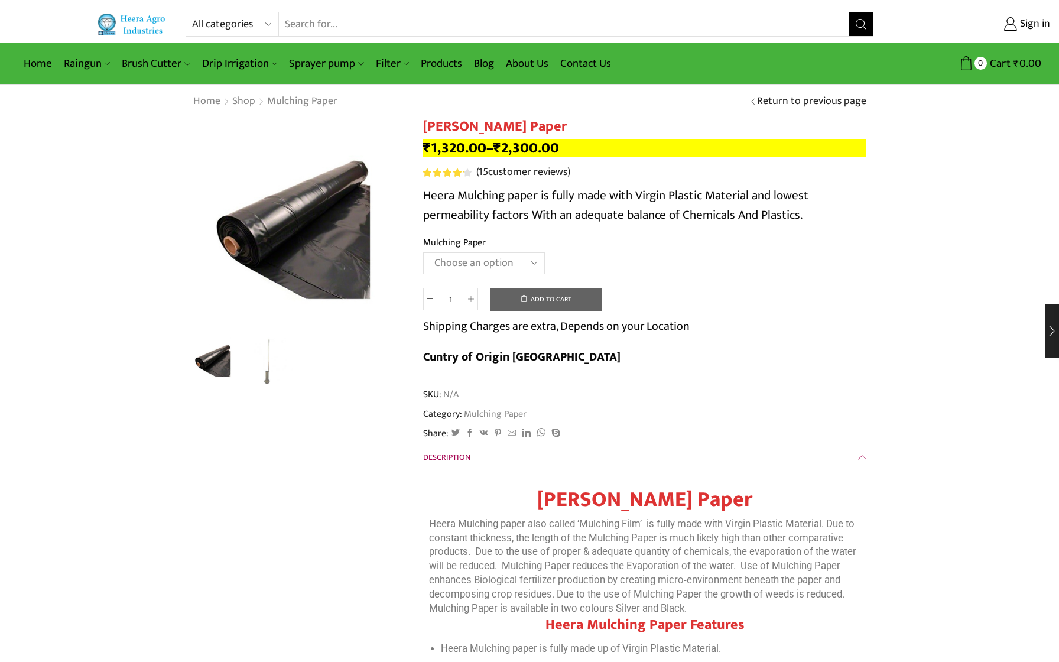
click at [529, 265] on select "Choose an option 1000 X 20 X [PHONE_NUMBER] X [PHONE_NUMBER] X 400 750 X 20 X 4…" at bounding box center [484, 263] width 122 height 22
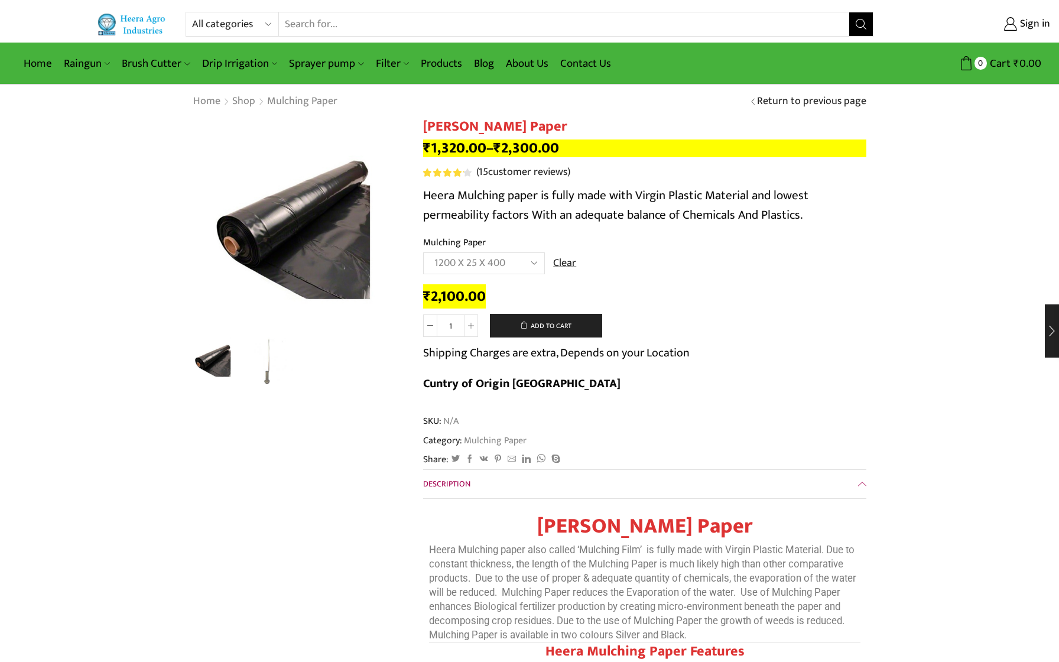
click at [519, 260] on select "Choose an option 1000 X 20 X 400 1000 X 25 X 400 1000 X 30 X 400 750 X 20 X 400…" at bounding box center [484, 263] width 122 height 22
click at [263, 371] on img "2 / 2" at bounding box center [269, 359] width 49 height 49
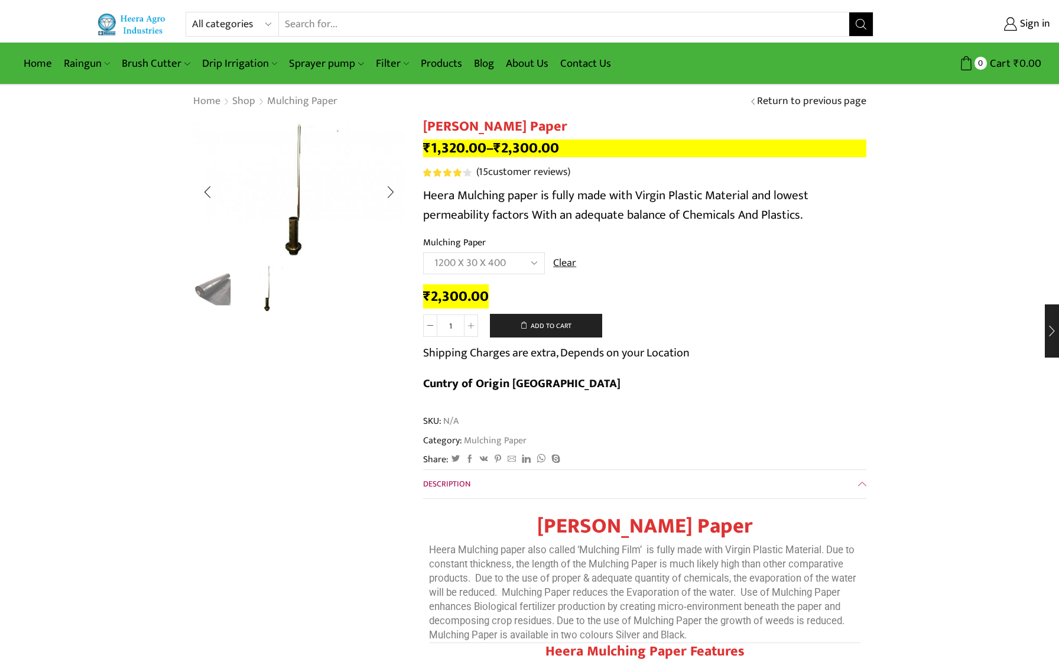
click at [213, 295] on img "1 / 2" at bounding box center [214, 287] width 49 height 49
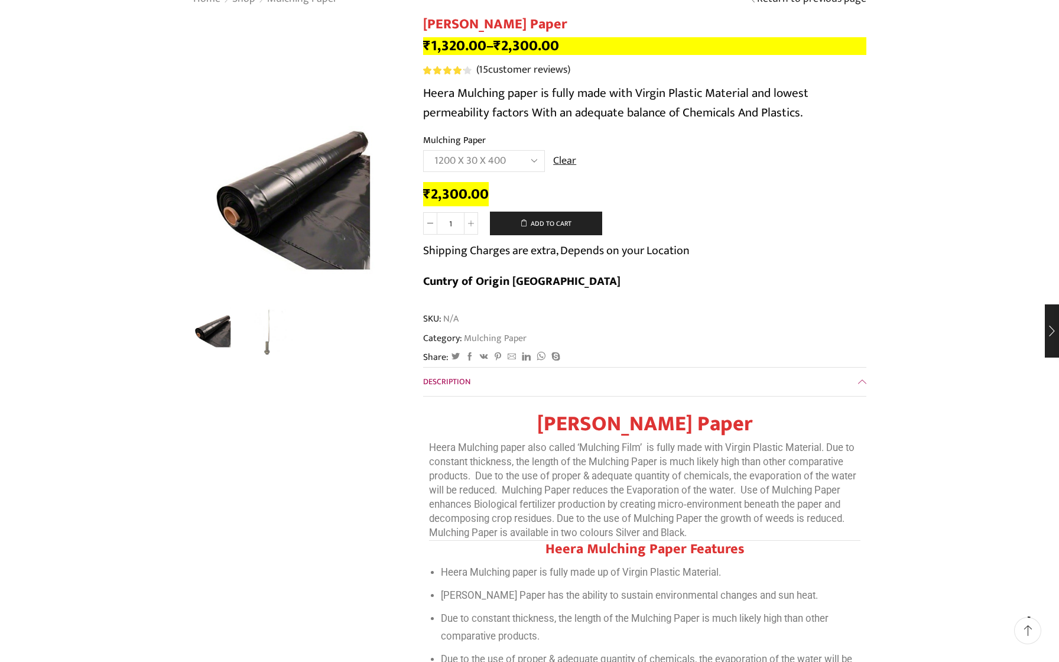
scroll to position [79, 0]
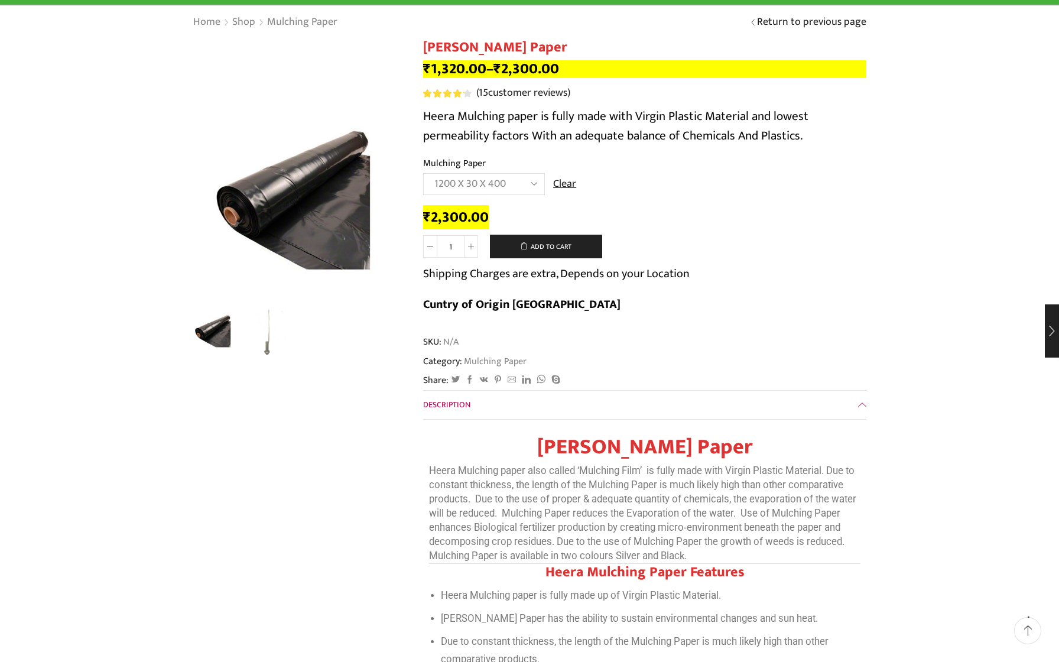
click at [510, 190] on select "Choose an option 1000 X 20 X 400 1000 X 25 X 400 1000 X 30 X 400 750 X 20 X 400…" at bounding box center [484, 184] width 122 height 22
click at [499, 181] on select "Choose an option 1000 X 20 X 400 1000 X 25 X 400 1000 X 30 X 400 750 X 20 X 400…" at bounding box center [484, 184] width 122 height 22
select select "1200-x-30-x-400"
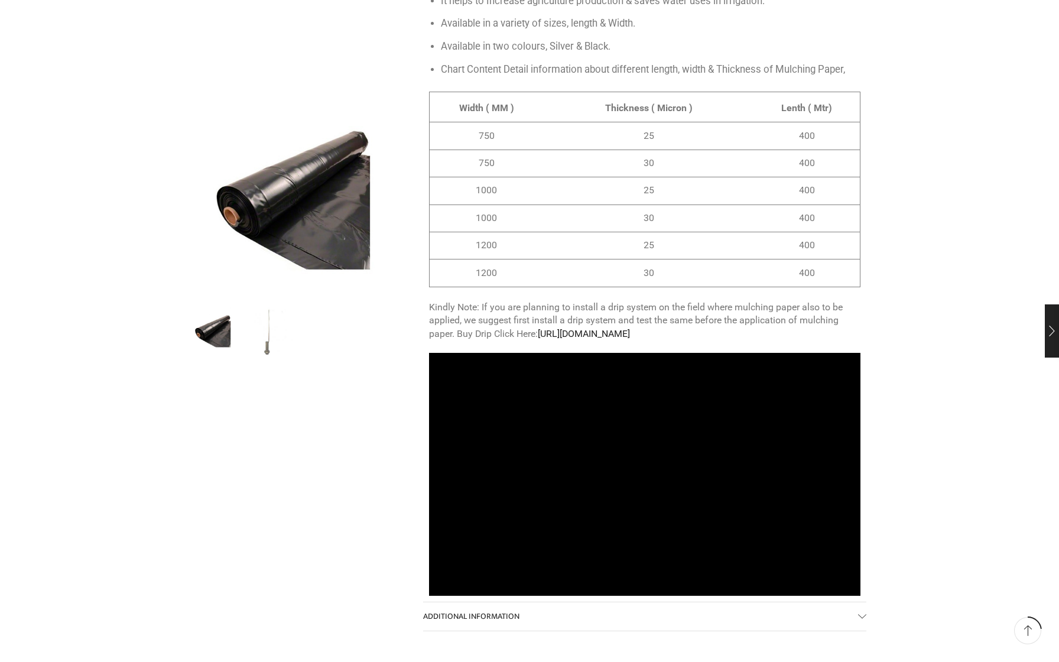
scroll to position [941, 0]
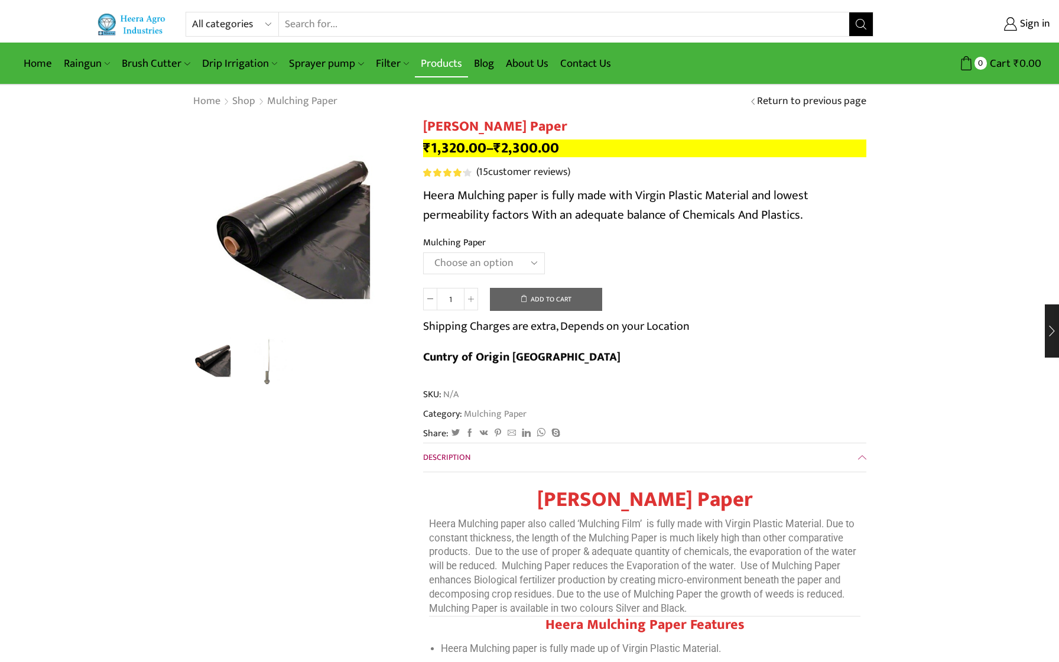
click at [428, 64] on link "Products" at bounding box center [441, 64] width 53 height 28
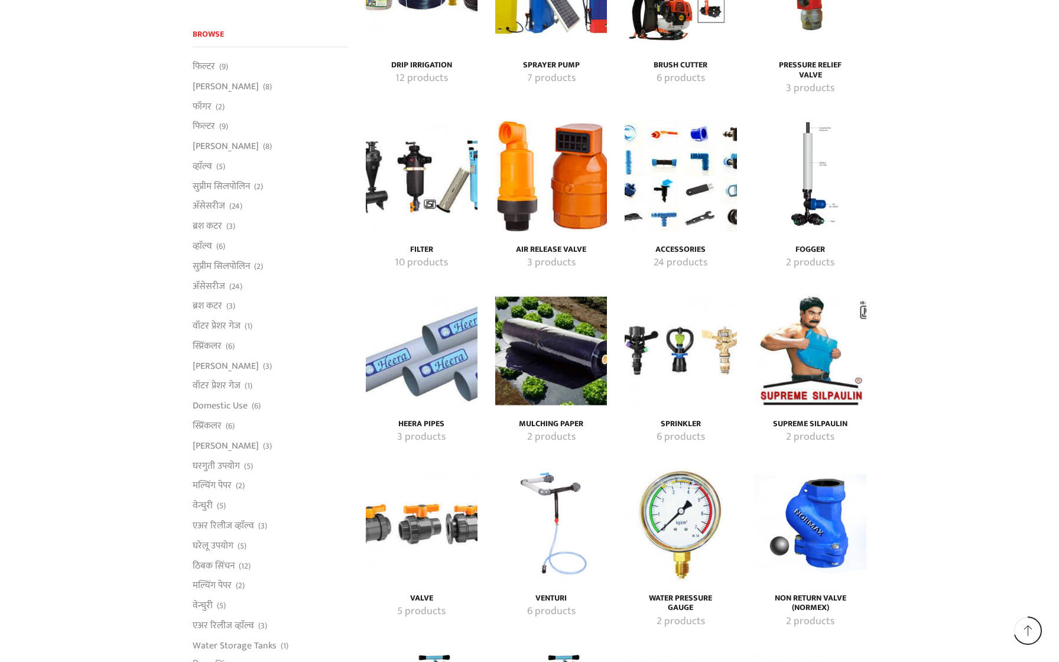
scroll to position [1956, 0]
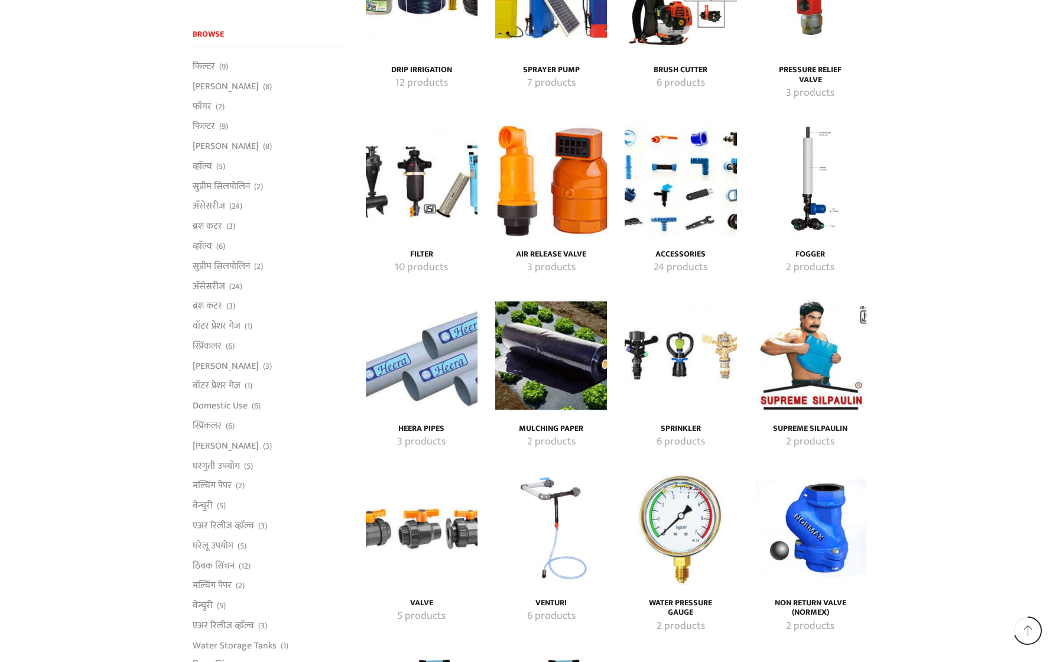
click at [568, 424] on h4 "Mulching Paper" at bounding box center [551, 429] width 86 height 10
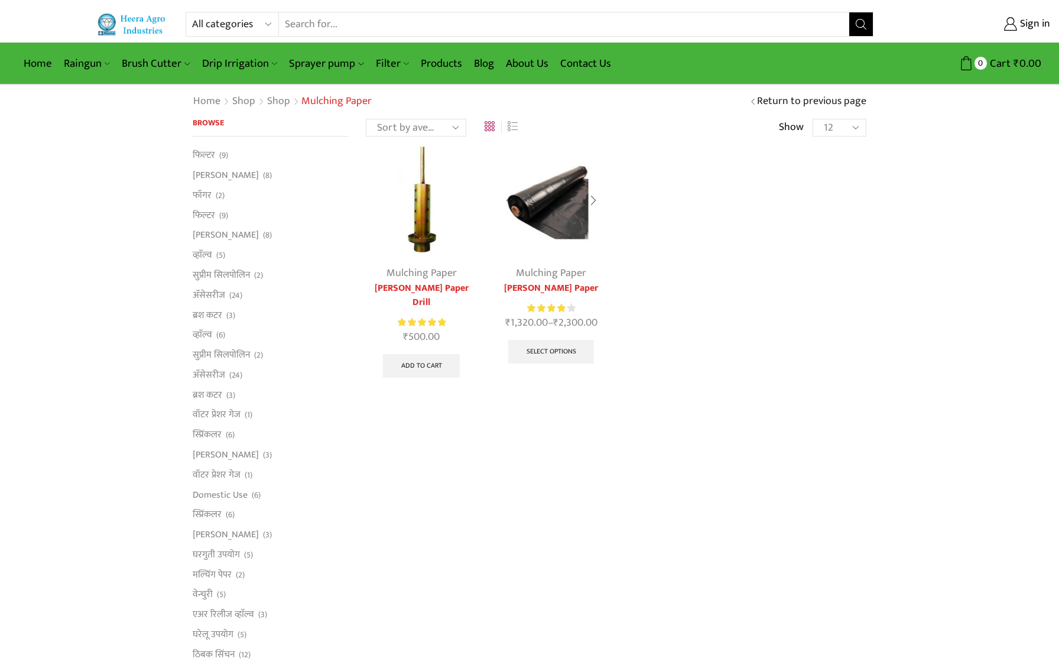
click at [549, 277] on link "Mulching Paper" at bounding box center [551, 273] width 70 height 18
click at [569, 206] on img at bounding box center [551, 200] width 112 height 112
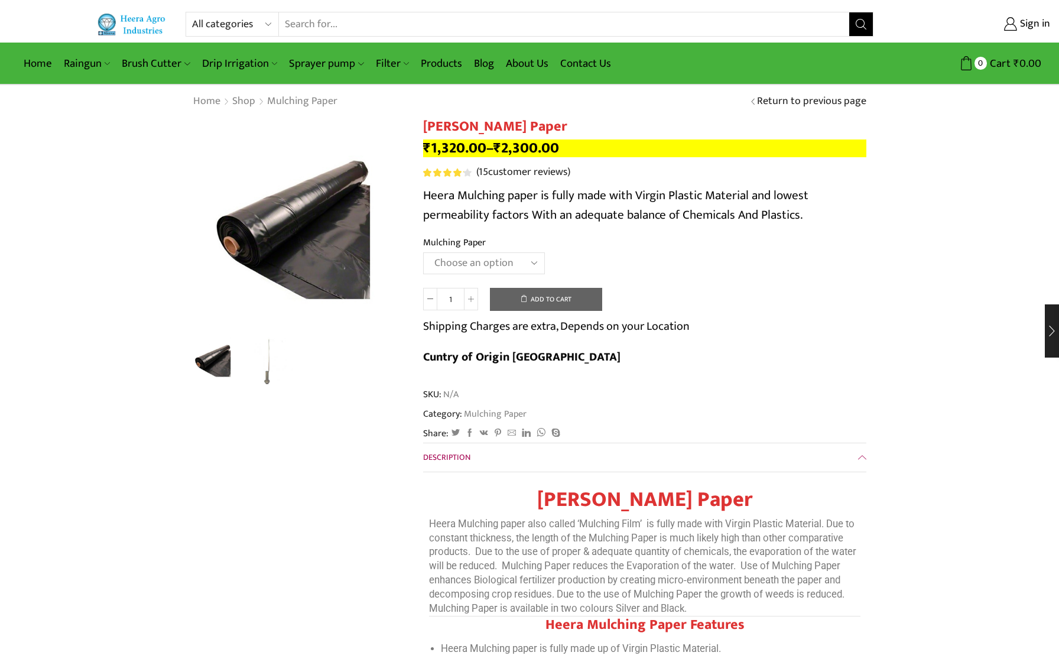
click at [514, 262] on select "Choose an option 1000 X 20 X 400 1000 X 25 X 400 1000 X 30 X 400 750 X 20 X 400…" at bounding box center [484, 263] width 122 height 22
select select "1200-x-30-x-400"
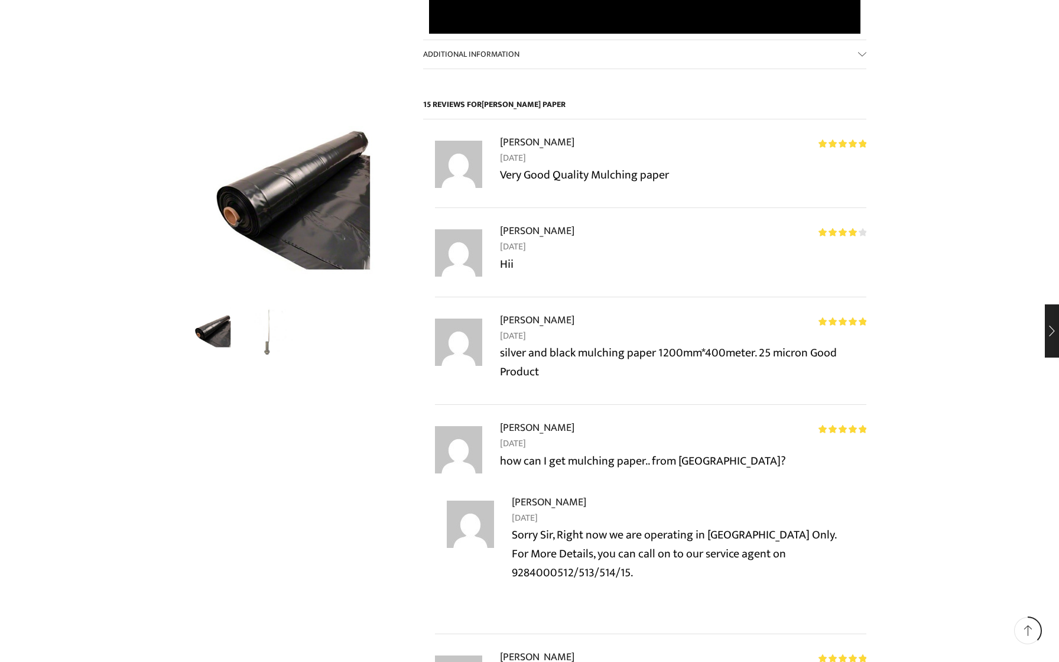
scroll to position [1482, 0]
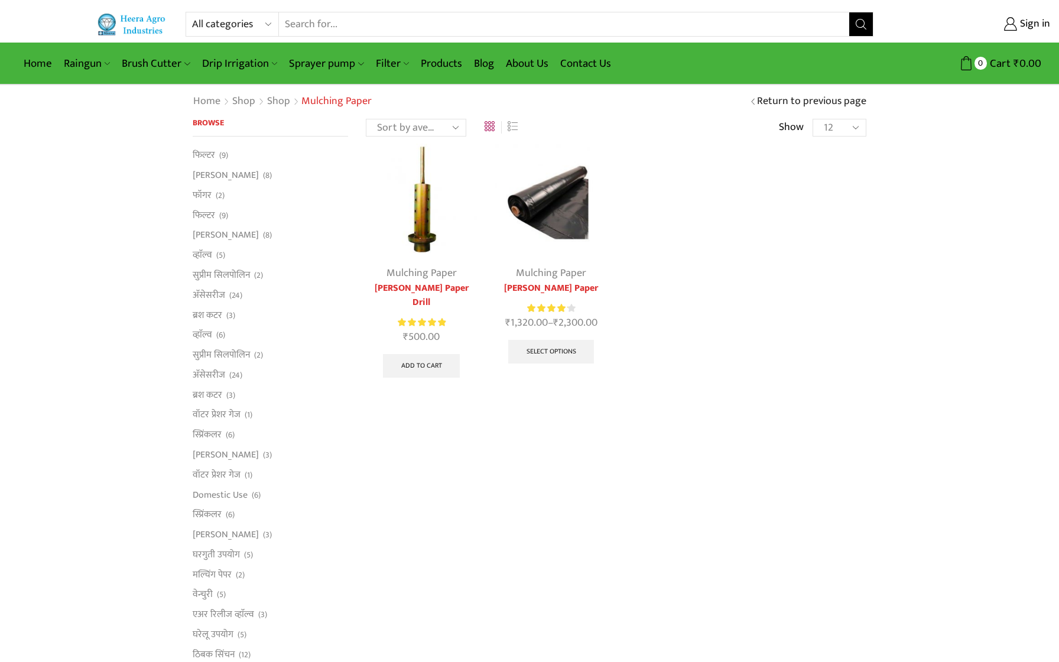
scroll to position [5, 0]
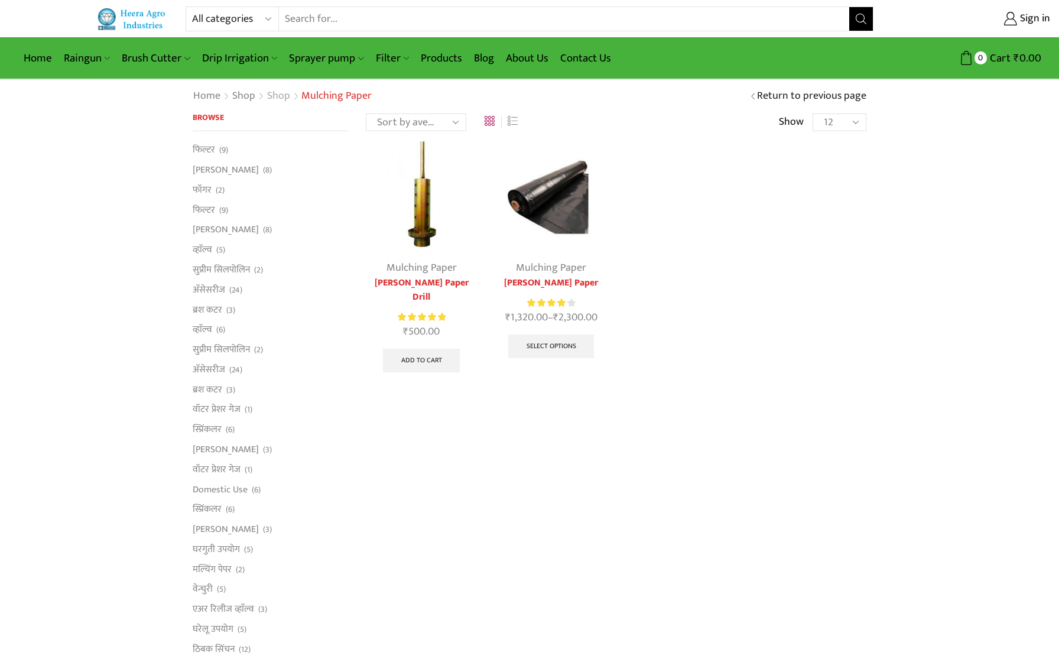
click at [281, 98] on link "Shop" at bounding box center [278, 96] width 24 height 15
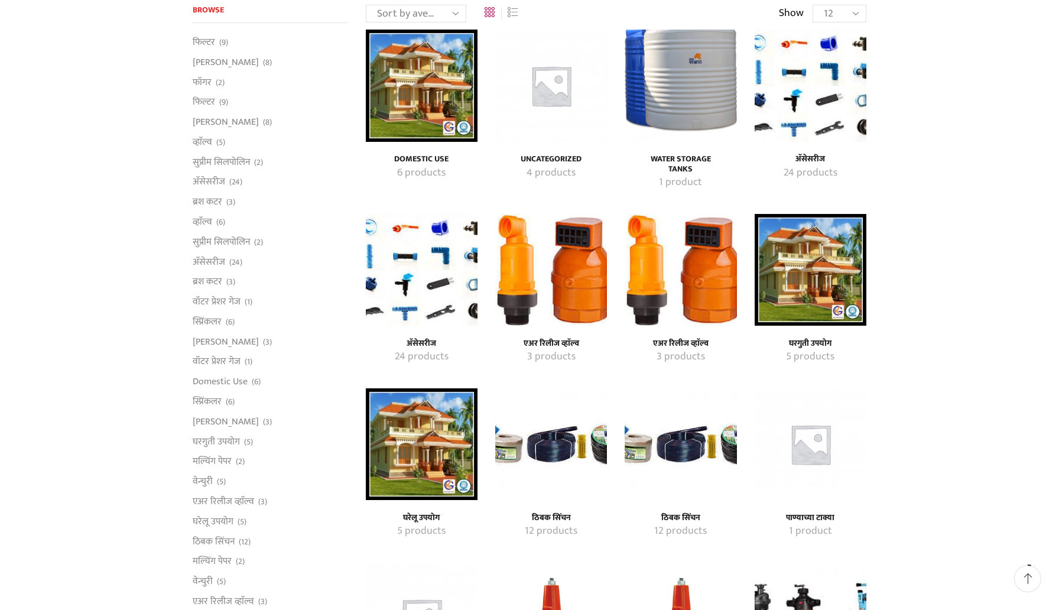
scroll to position [2072, 0]
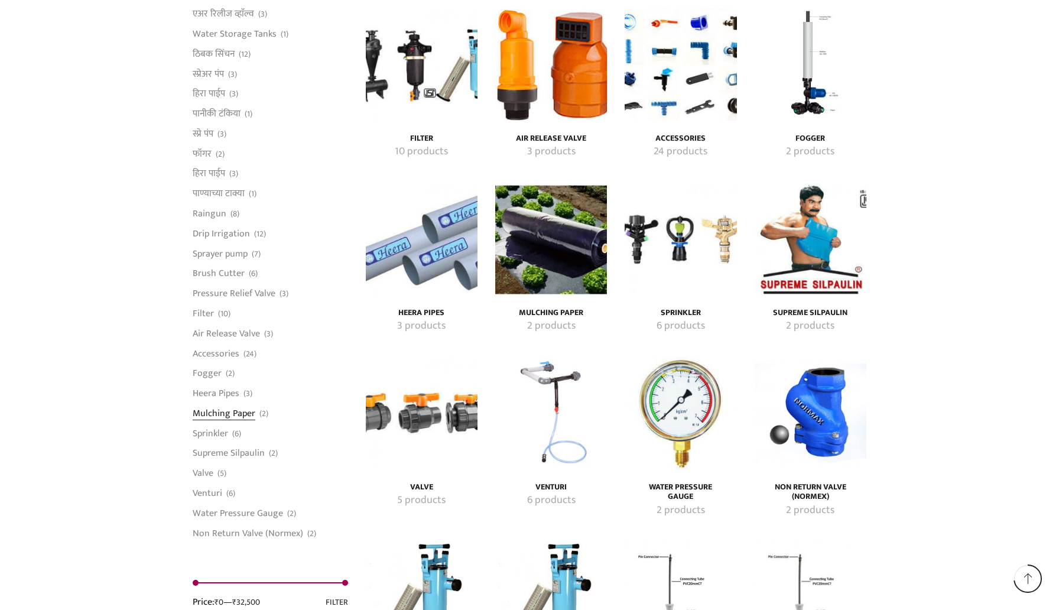
click at [242, 415] on link "Mulching Paper" at bounding box center [224, 413] width 63 height 20
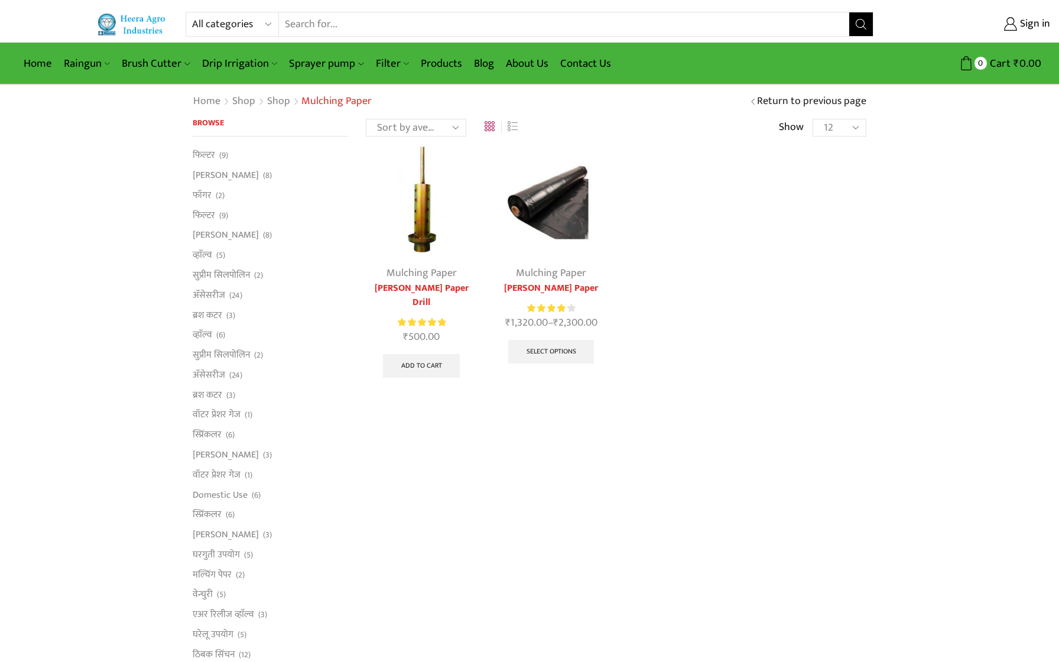
click at [806, 361] on div "Mulching Paper Heera Mulching Paper Drill Rated 5.00 out of 5 ₹ 500.00 Add to c…" at bounding box center [616, 273] width 519 height 259
click at [555, 226] on img at bounding box center [551, 200] width 112 height 112
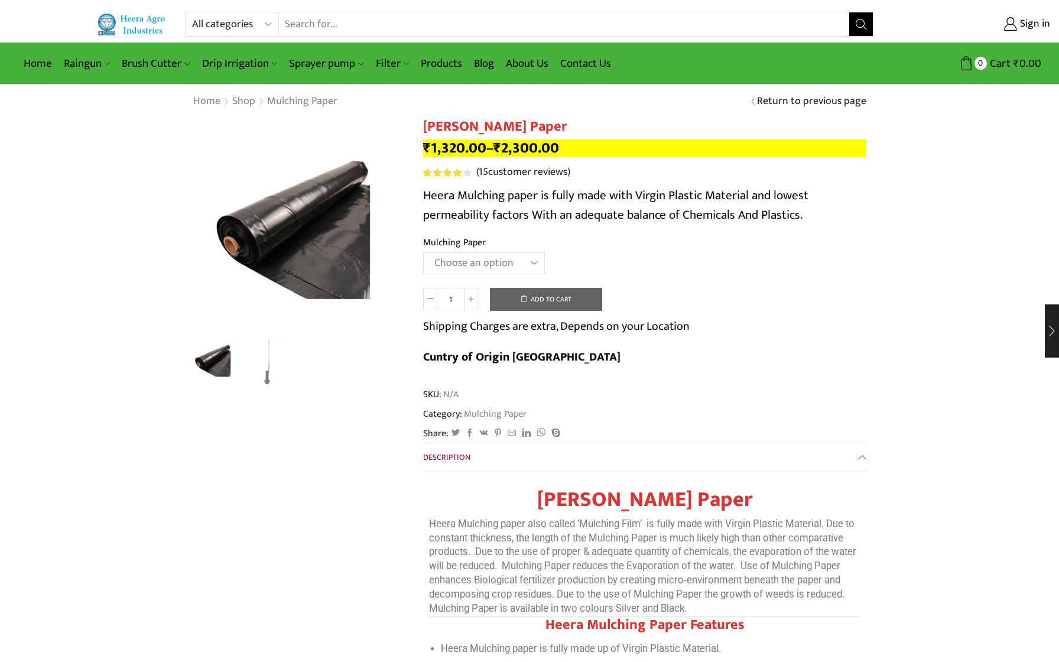
click at [514, 260] on select "Choose an option 1000 X 20 X 400 1000 X 25 X 400 1000 X 30 X 400 750 X 20 X 400…" at bounding box center [484, 263] width 122 height 22
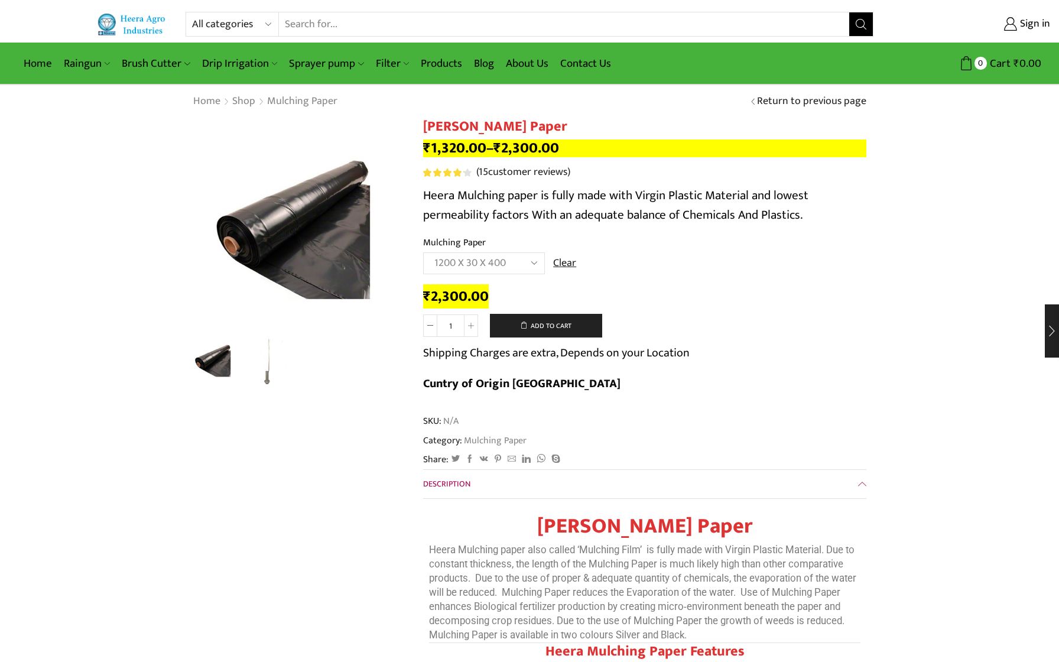
click at [499, 257] on select "Choose an option 1000 X 20 X 400 1000 X 25 X 400 1000 X 30 X 400 750 X 20 X 400…" at bounding box center [484, 263] width 122 height 22
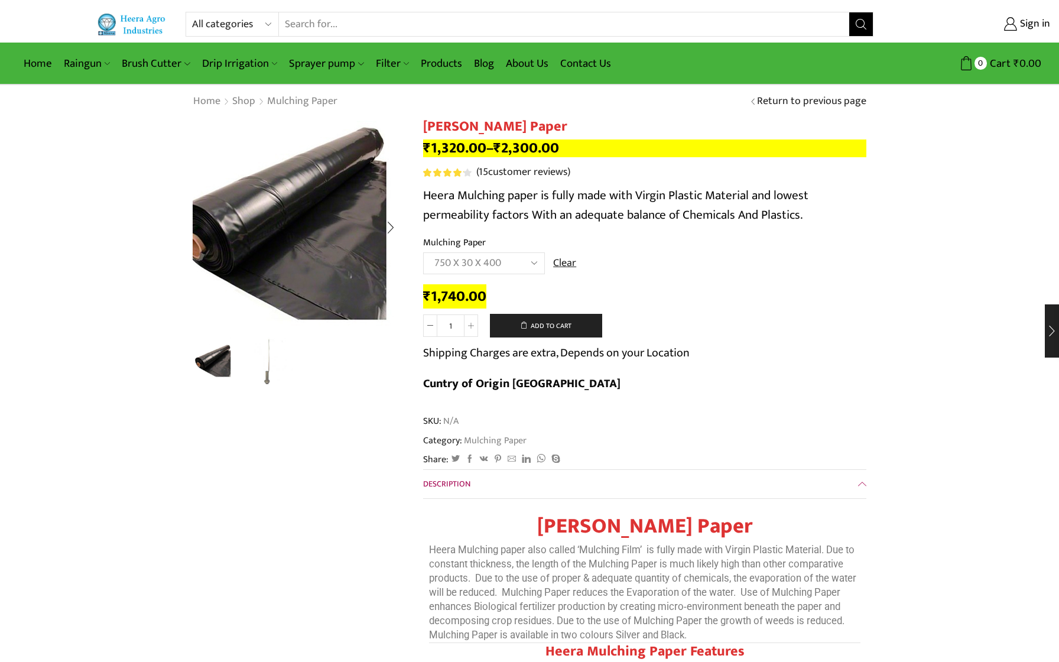
click at [327, 246] on img "1 / 2" at bounding box center [287, 216] width 295 height 295
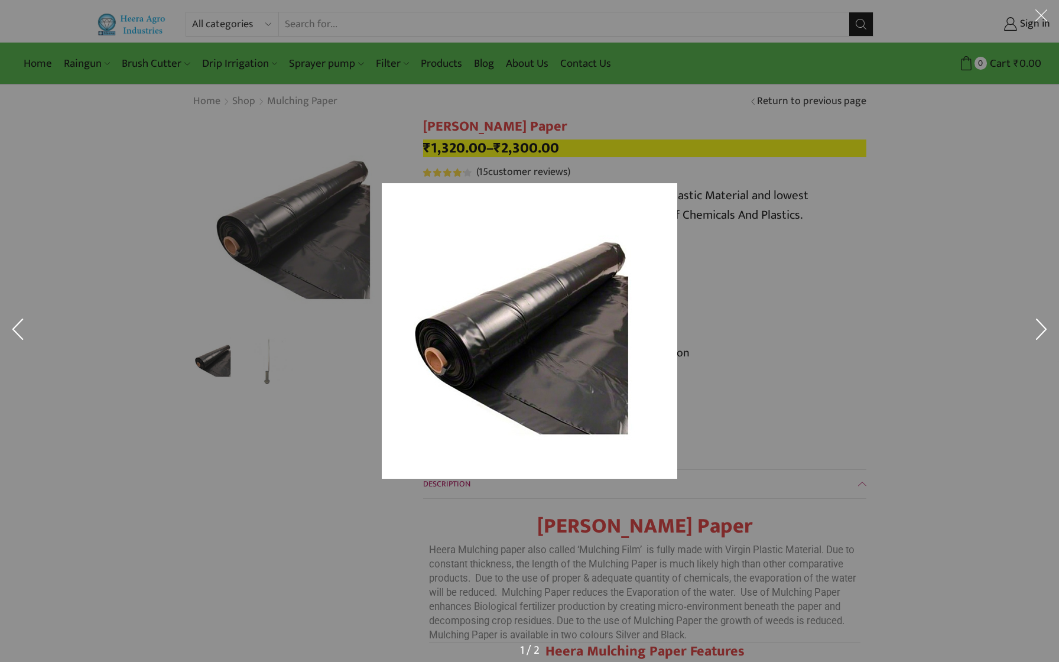
click at [582, 295] on img at bounding box center [529, 330] width 295 height 295
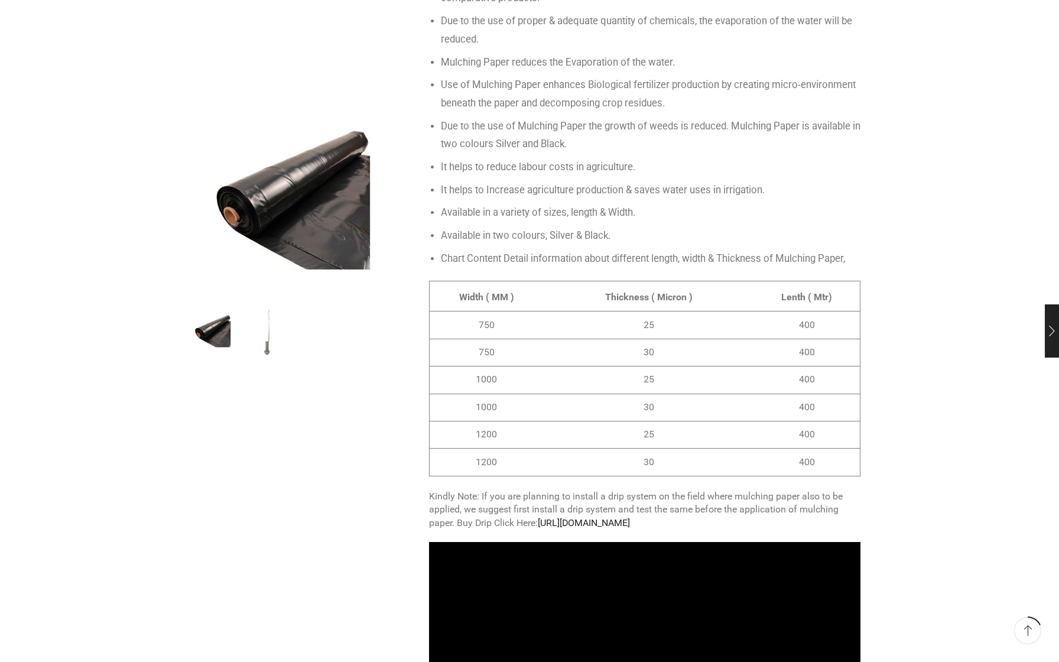
scroll to position [741, 0]
drag, startPoint x: 904, startPoint y: 381, endPoint x: 920, endPoint y: 377, distance: 16.5
drag, startPoint x: 920, startPoint y: 377, endPoint x: 920, endPoint y: 312, distance: 65.0
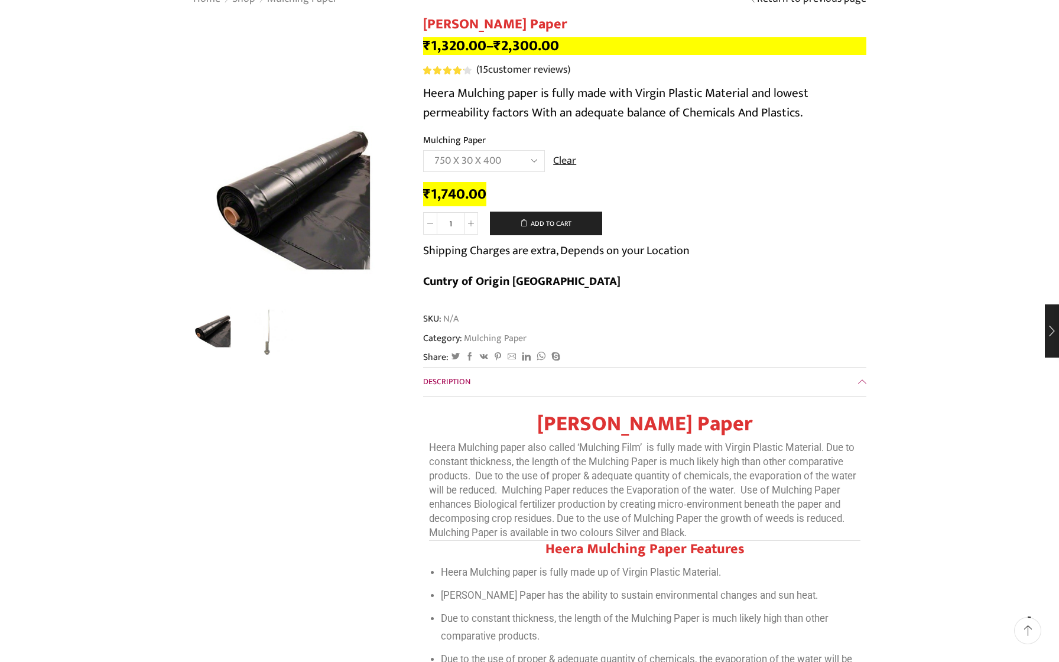
scroll to position [0, 0]
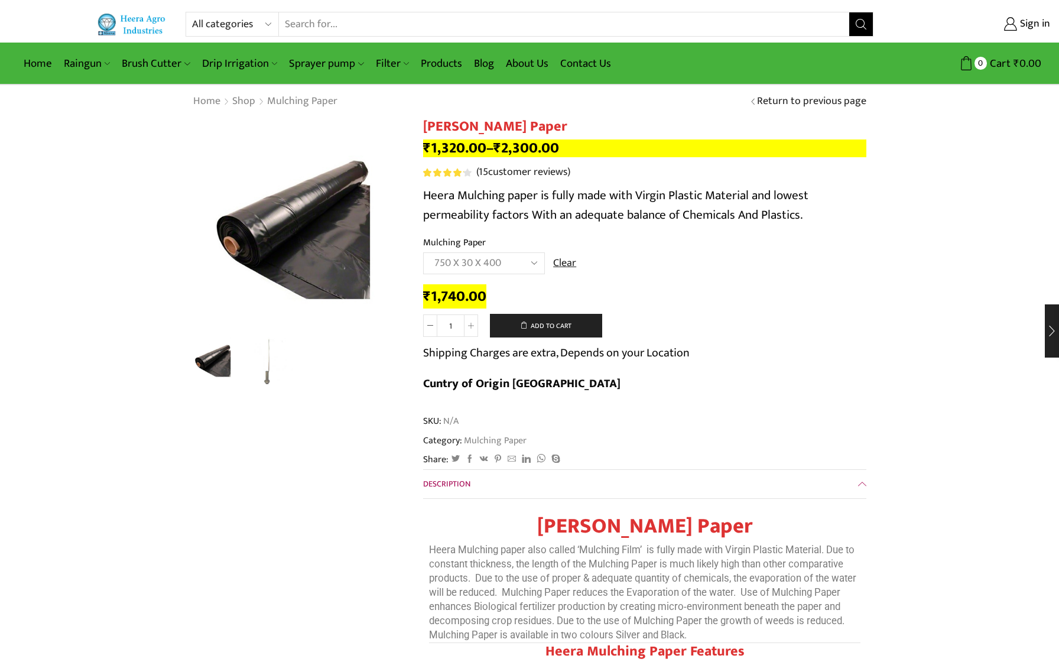
click at [482, 266] on select "Choose an option 1000 X 20 X 400 1000 X 25 X 400 1000 X 30 X 400 750 X 20 X 400…" at bounding box center [484, 263] width 122 height 22
select select "1200-x-30-x-400"
drag, startPoint x: 421, startPoint y: 126, endPoint x: 583, endPoint y: 129, distance: 161.9
copy h1 "Heera Mulching Paper"
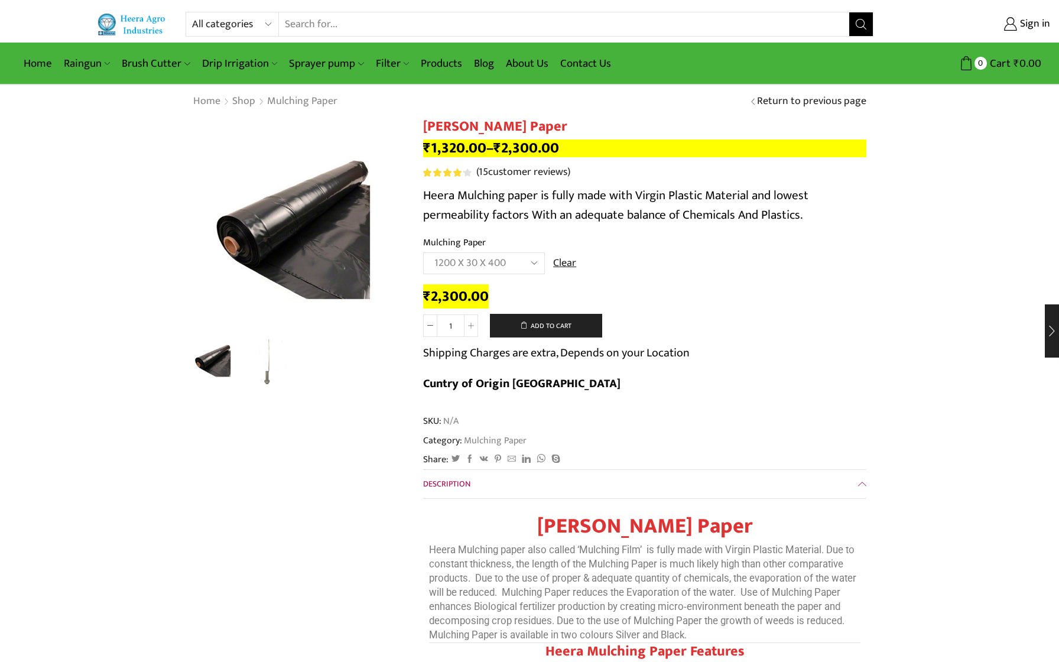
drag, startPoint x: 899, startPoint y: 292, endPoint x: 786, endPoint y: 234, distance: 127.4
drag, startPoint x: 584, startPoint y: 59, endPoint x: 586, endPoint y: 70, distance: 10.8
click at [584, 59] on link "Contact Us" at bounding box center [585, 64] width 63 height 28
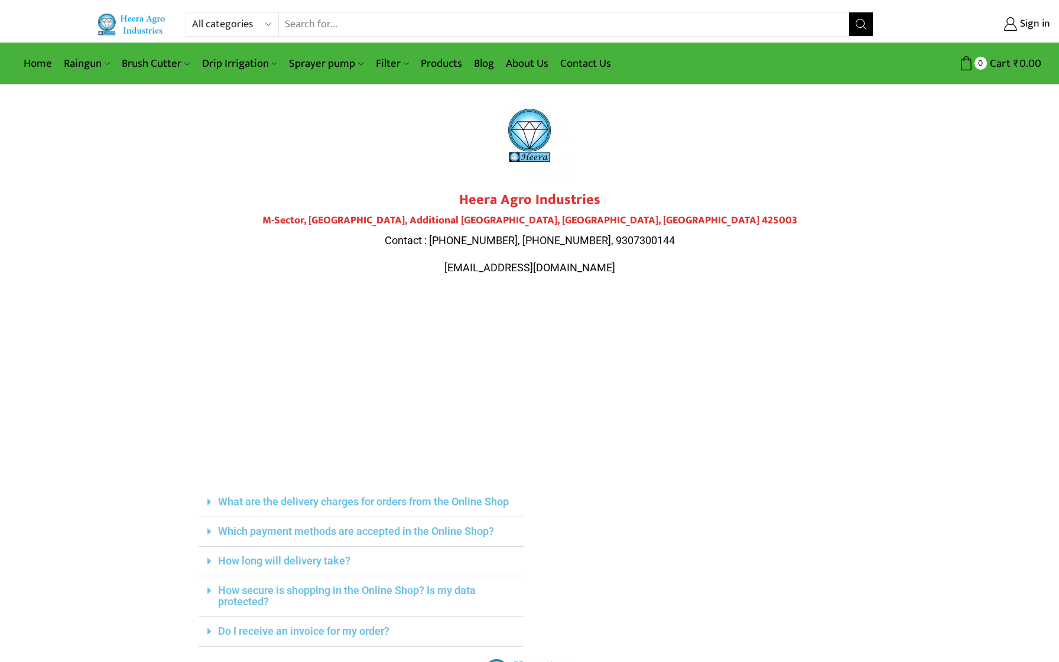
click at [906, 367] on div "All categories Accessories Air Release Valve Brush Cutter Domestic Use Drip Irr…" at bounding box center [529, 459] width 1059 height 918
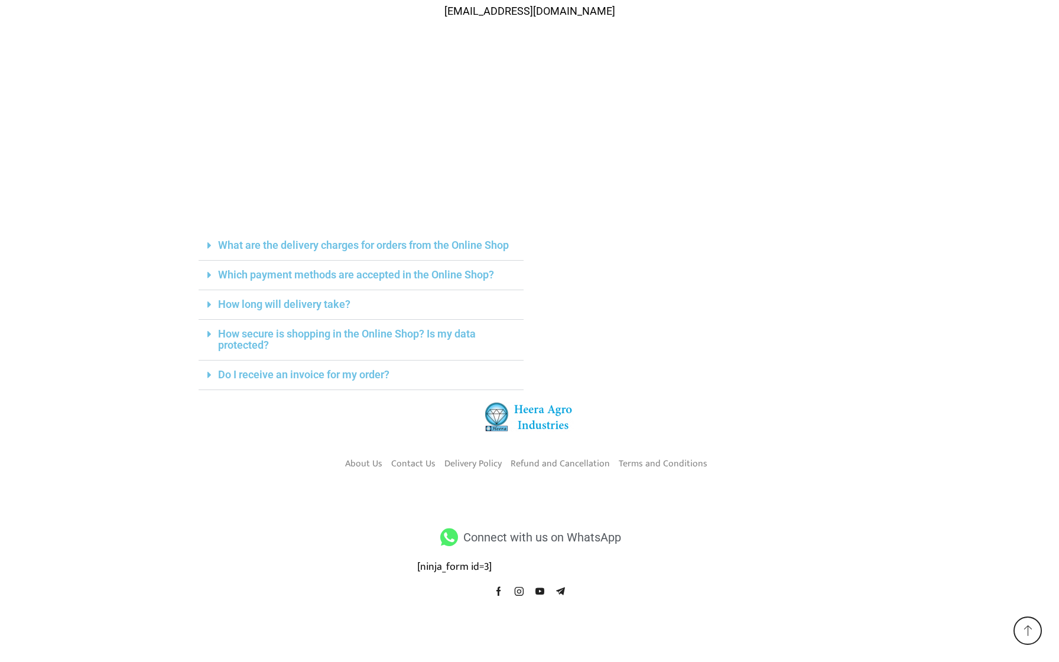
scroll to position [275, 0]
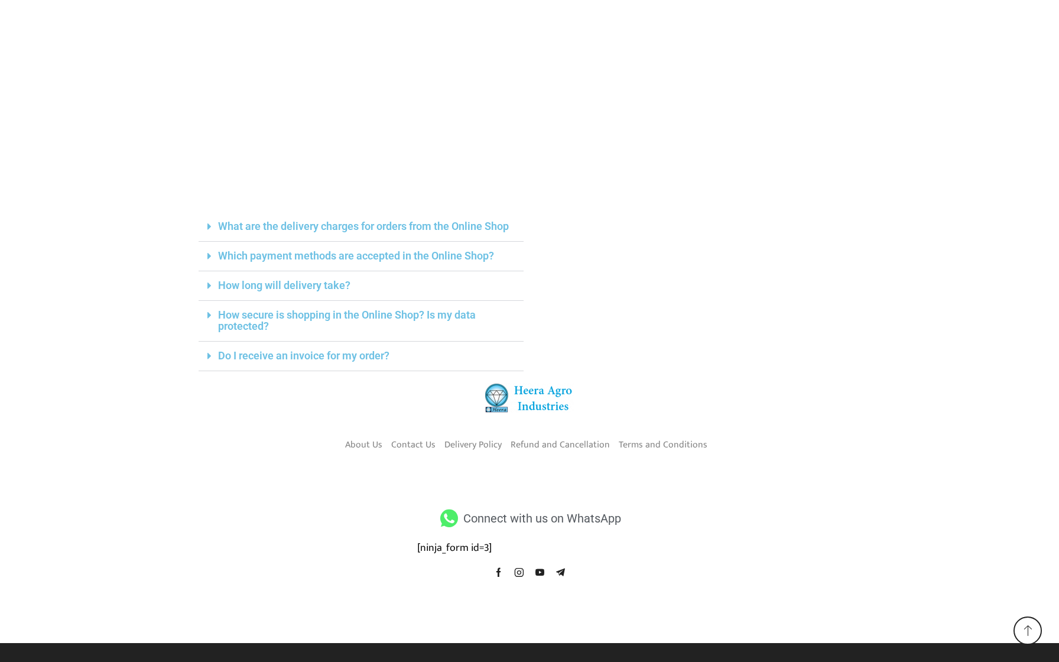
drag, startPoint x: 574, startPoint y: 518, endPoint x: 445, endPoint y: 512, distance: 128.9
click at [574, 518] on span "Connect with us on WhatsApp" at bounding box center [540, 517] width 161 height 21
click at [453, 516] on icon at bounding box center [449, 518] width 22 height 18
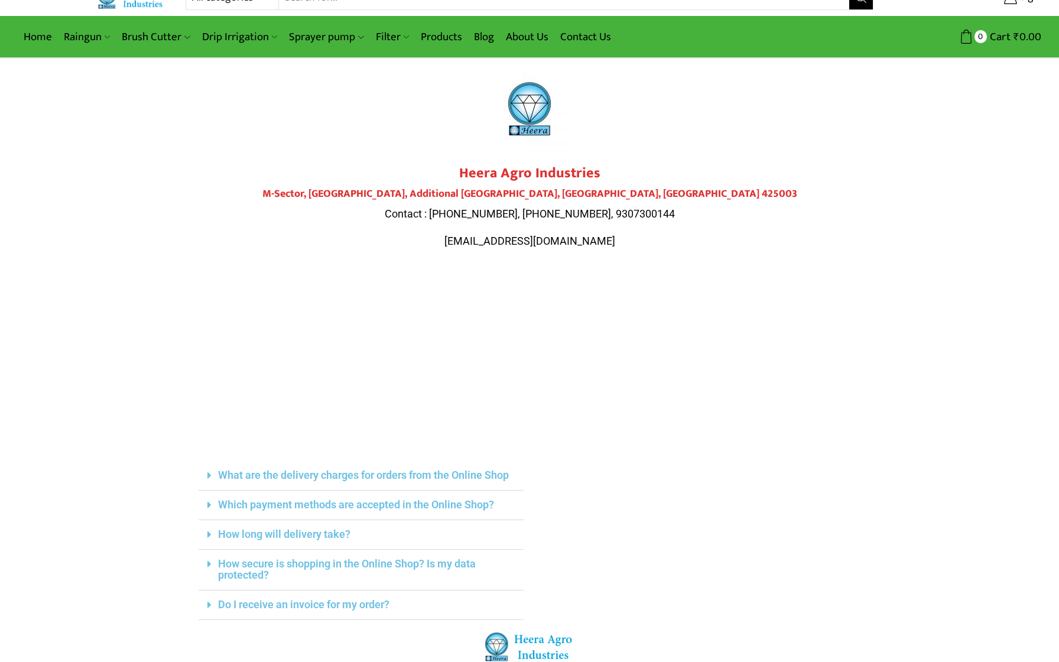
scroll to position [0, 0]
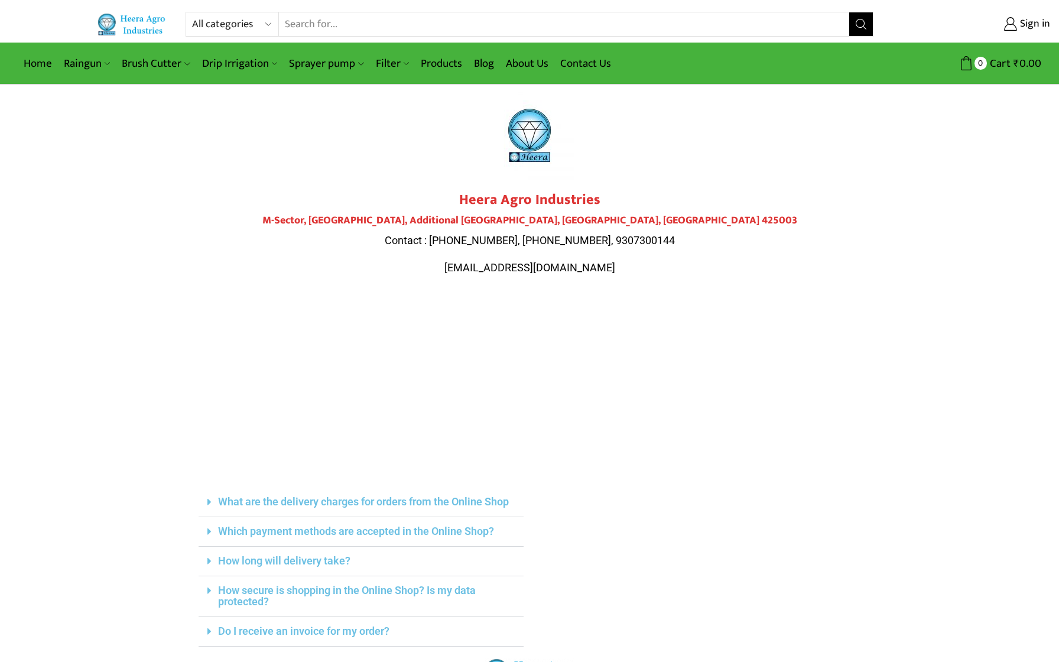
drag, startPoint x: 956, startPoint y: 160, endPoint x: 1058, endPoint y: 179, distance: 103.5
click at [970, 161] on div "All categories Accessories Air Release Valve Brush Cutter Domestic Use Drip Irr…" at bounding box center [529, 459] width 1059 height 918
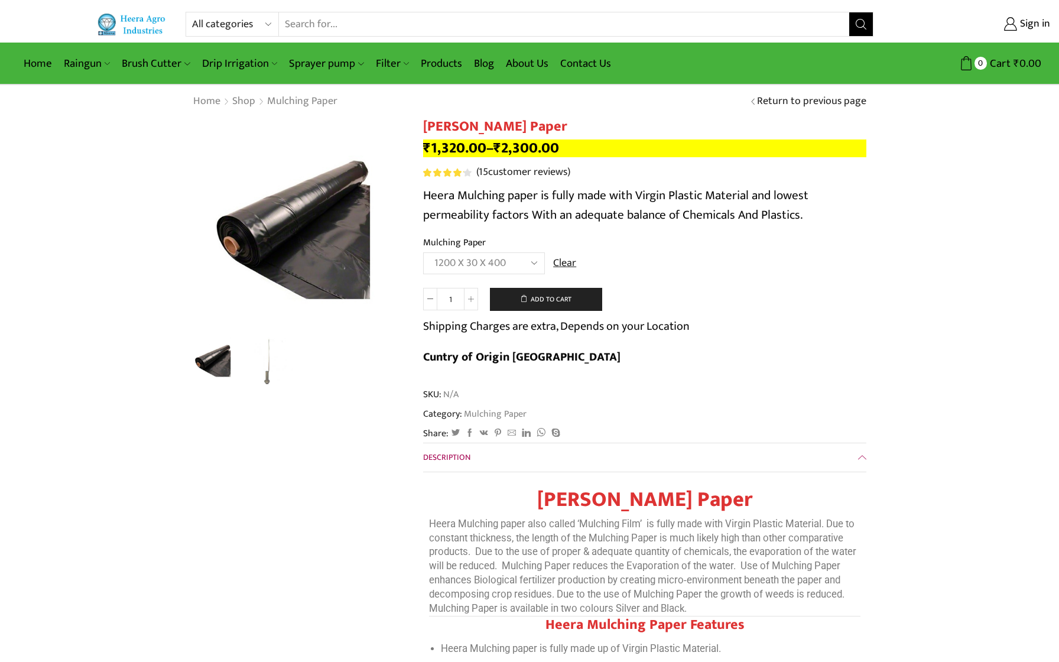
select select "1200-x-30-x-400"
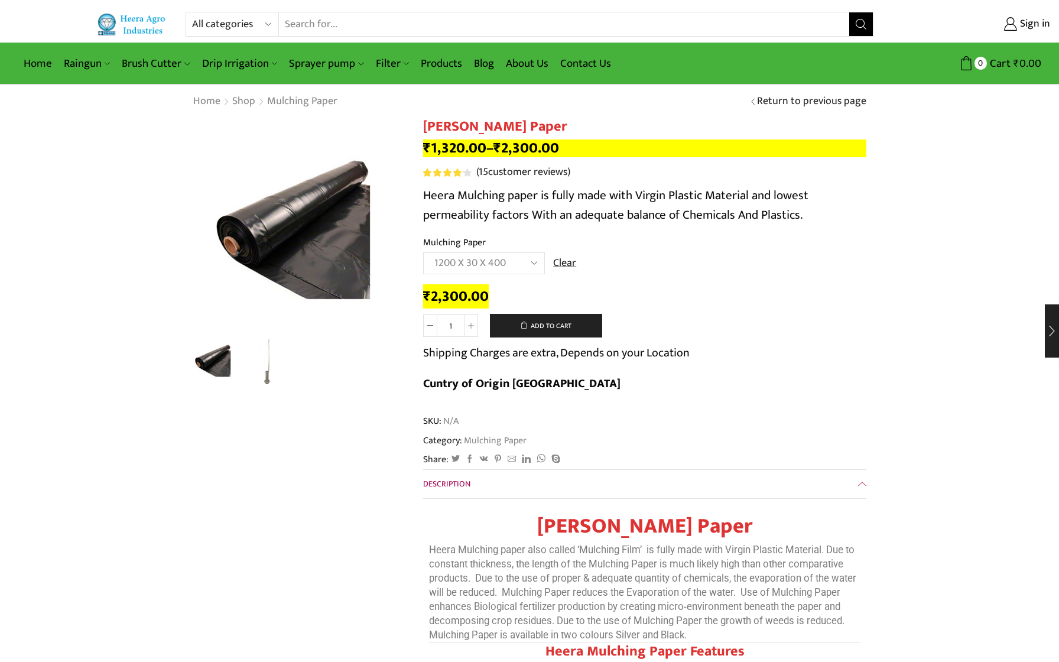
click at [507, 265] on select "Choose an option 1000 X 20 X [PHONE_NUMBER] X [PHONE_NUMBER] X 400 750 X 20 X 4…" at bounding box center [484, 263] width 122 height 22
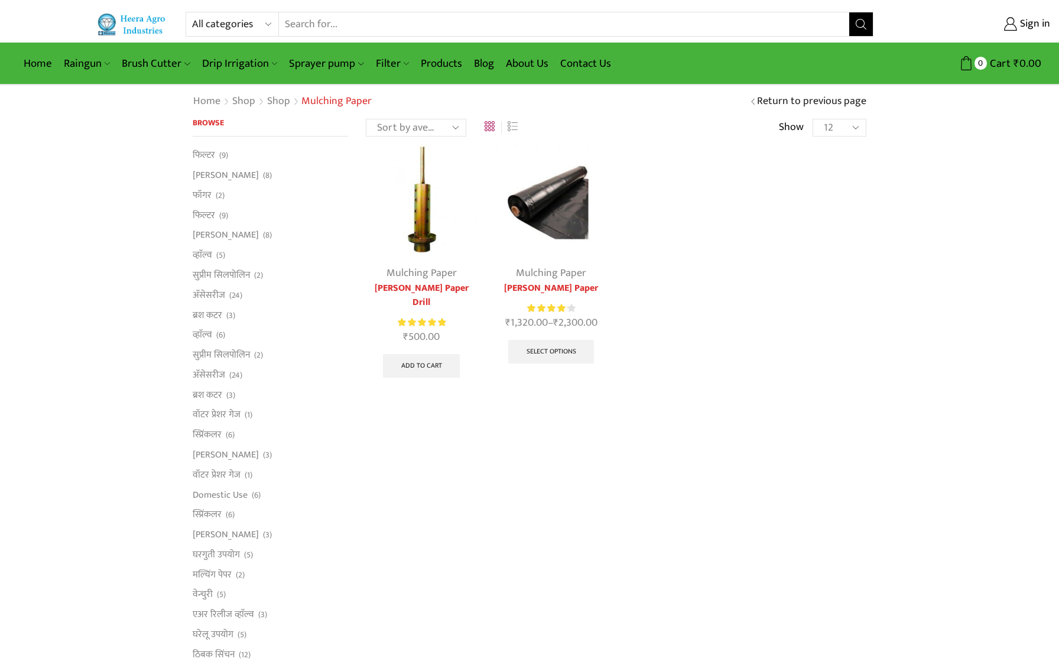
click at [364, 22] on input "Search input" at bounding box center [564, 24] width 570 height 24
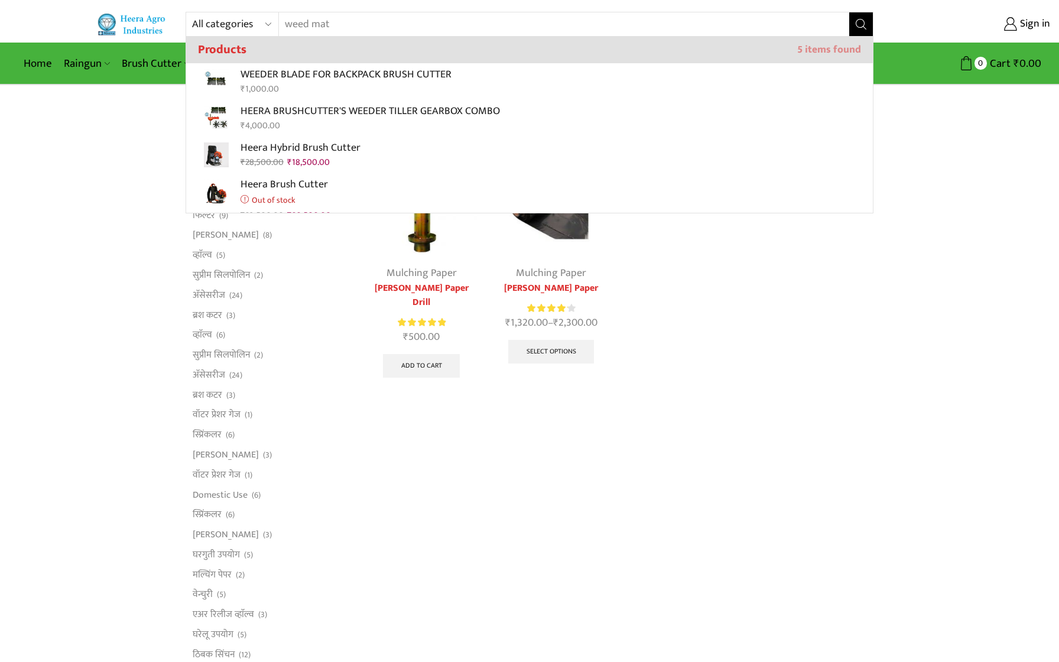
type input "weed mat"
click at [849, 12] on button "Search" at bounding box center [861, 24] width 24 height 24
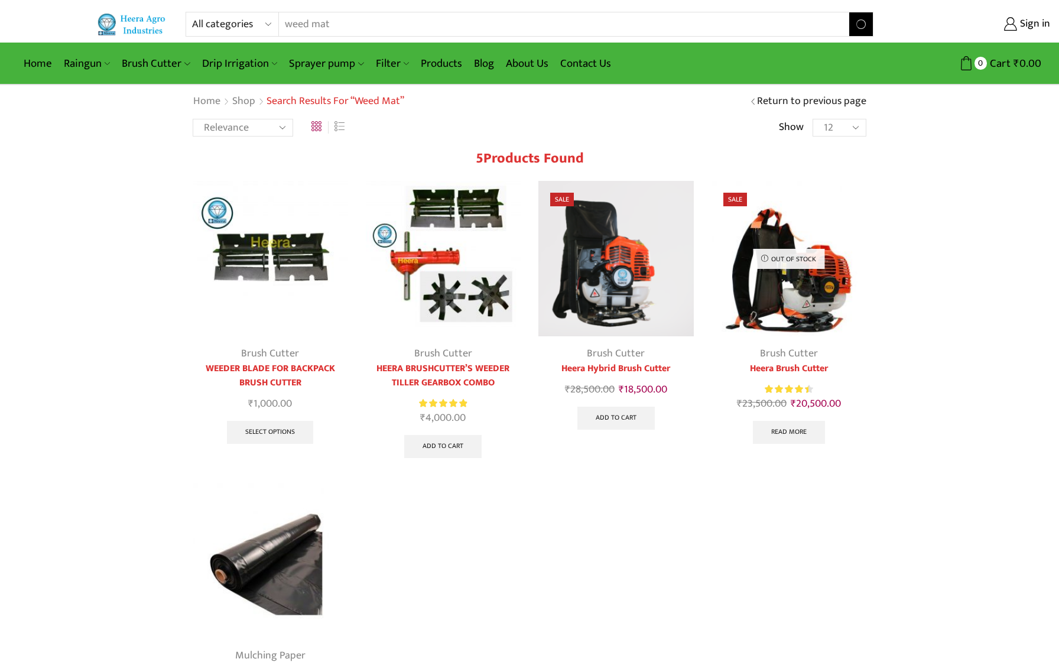
click at [319, 21] on input "weed mat" at bounding box center [556, 24] width 555 height 24
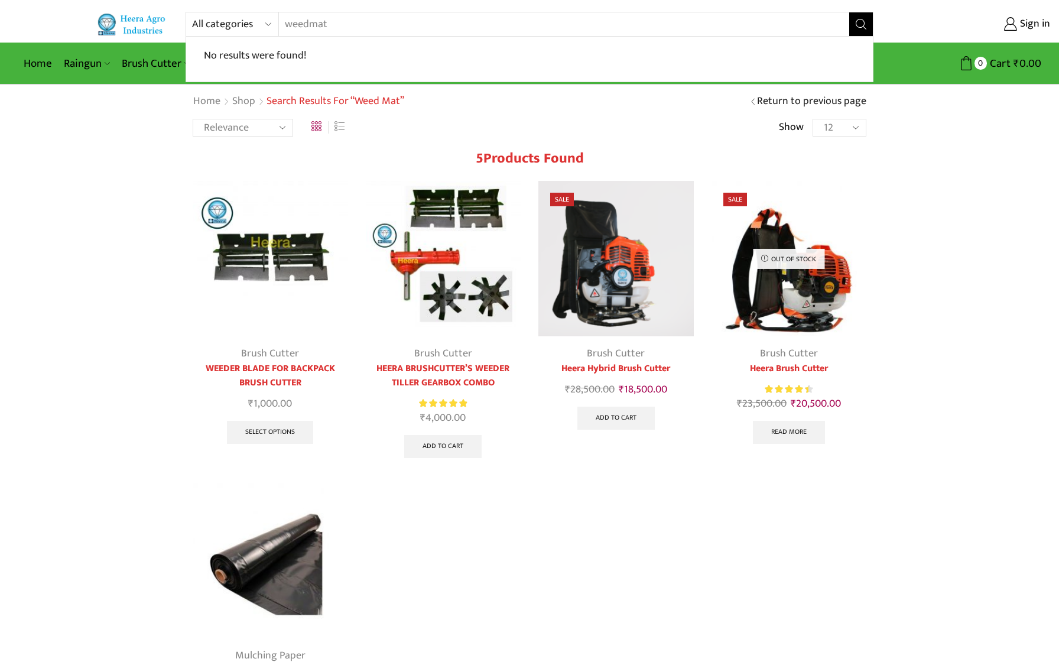
type input "weedmat"
click at [849, 12] on button "Search" at bounding box center [861, 24] width 24 height 24
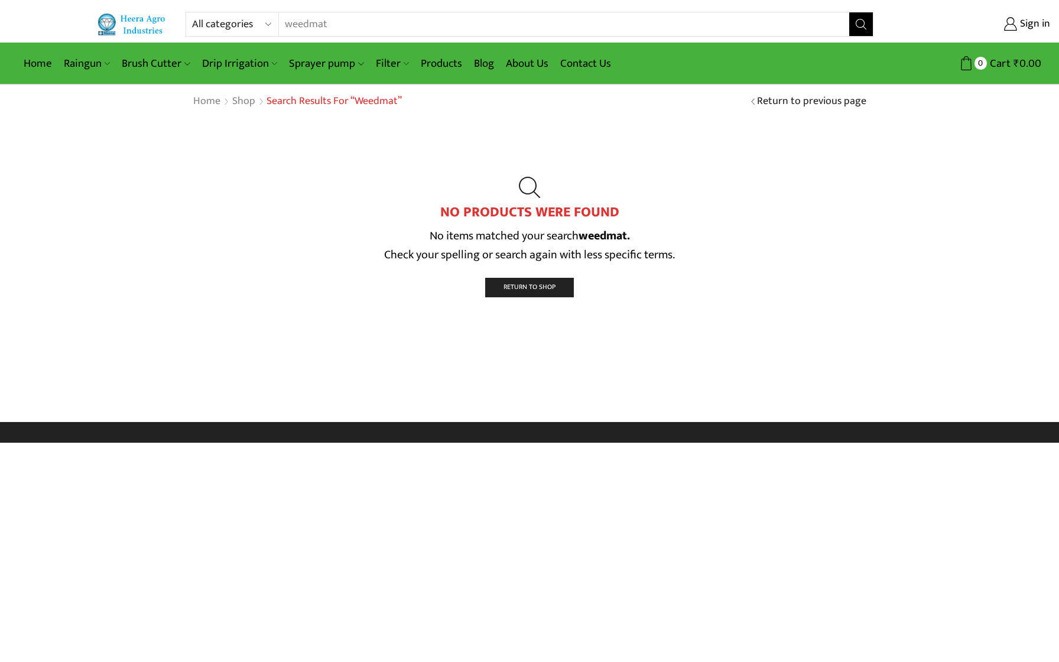
click at [421, 23] on input "weedmat" at bounding box center [556, 24] width 555 height 24
click at [427, 25] on input "weedmat" at bounding box center [556, 24] width 555 height 24
